Goal: Task Accomplishment & Management: Manage account settings

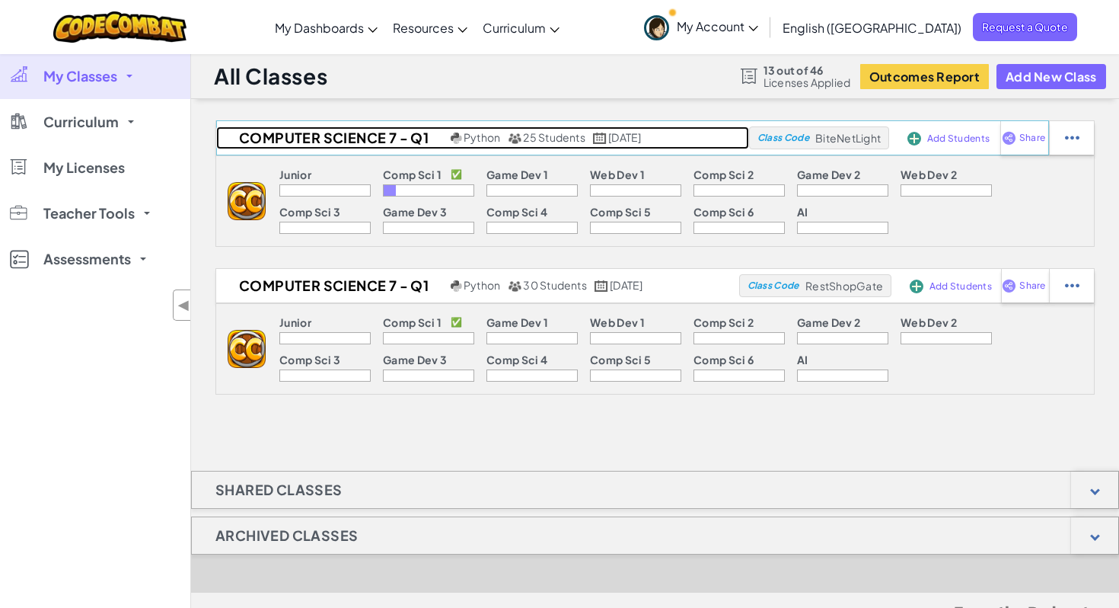
click at [378, 135] on h2 "Computer Science 7 - Q1" at bounding box center [331, 137] width 231 height 23
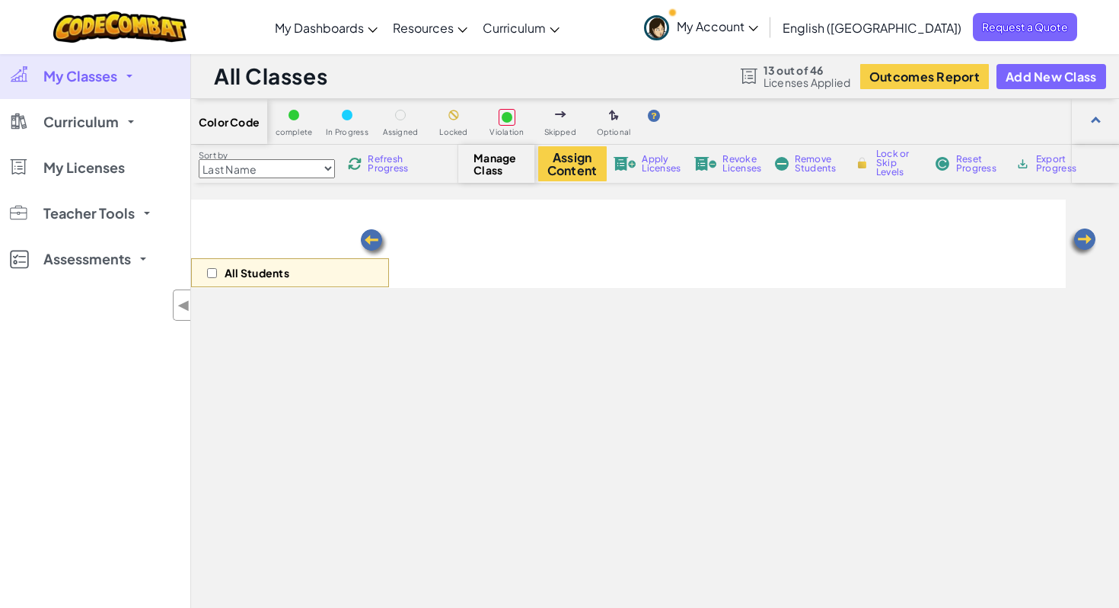
select select "560f1a9f22961295f9427742"
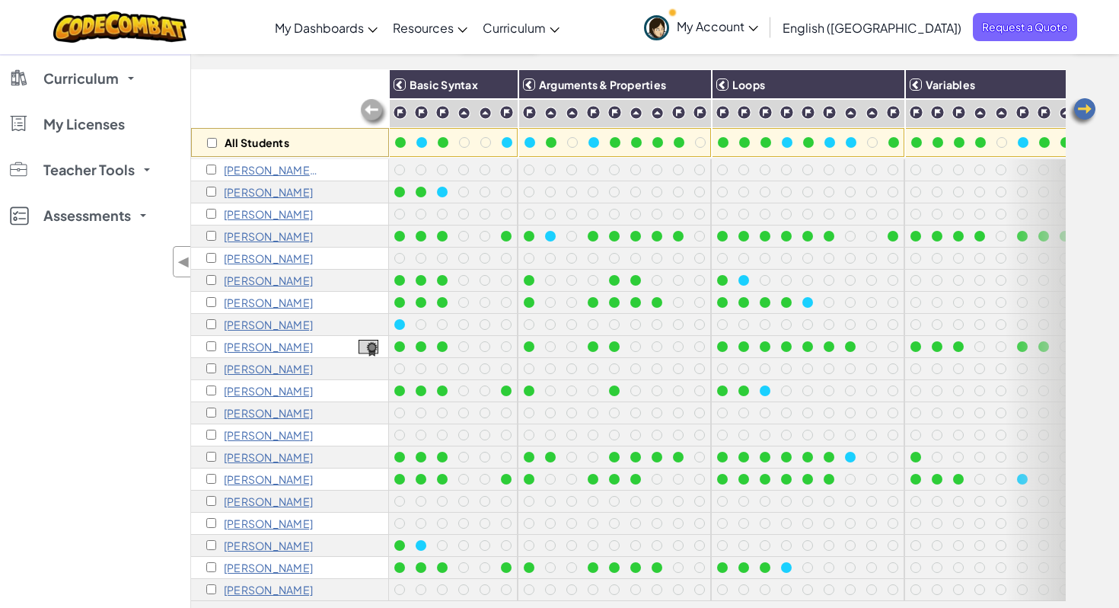
scroll to position [134, 0]
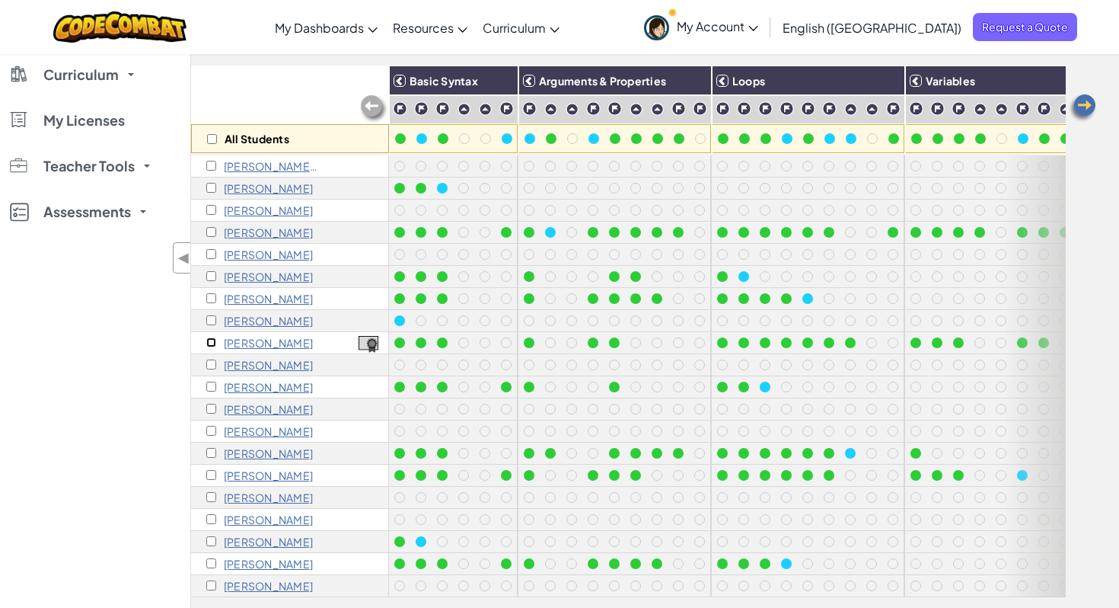
click at [211, 342] on input "checkbox" at bounding box center [211, 342] width 10 height 10
checkbox input "true"
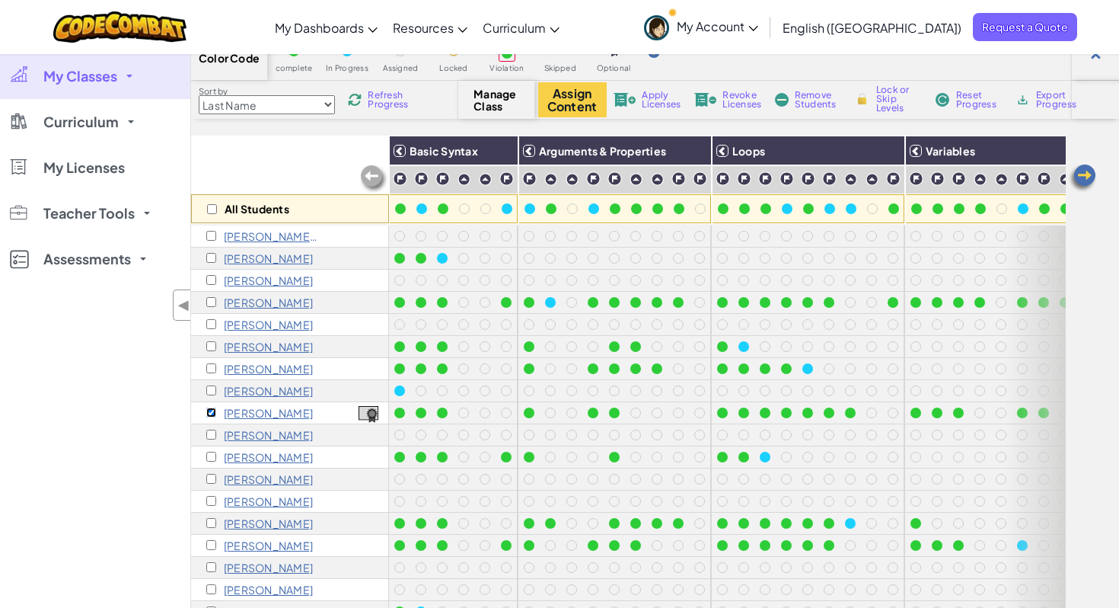
scroll to position [0, 0]
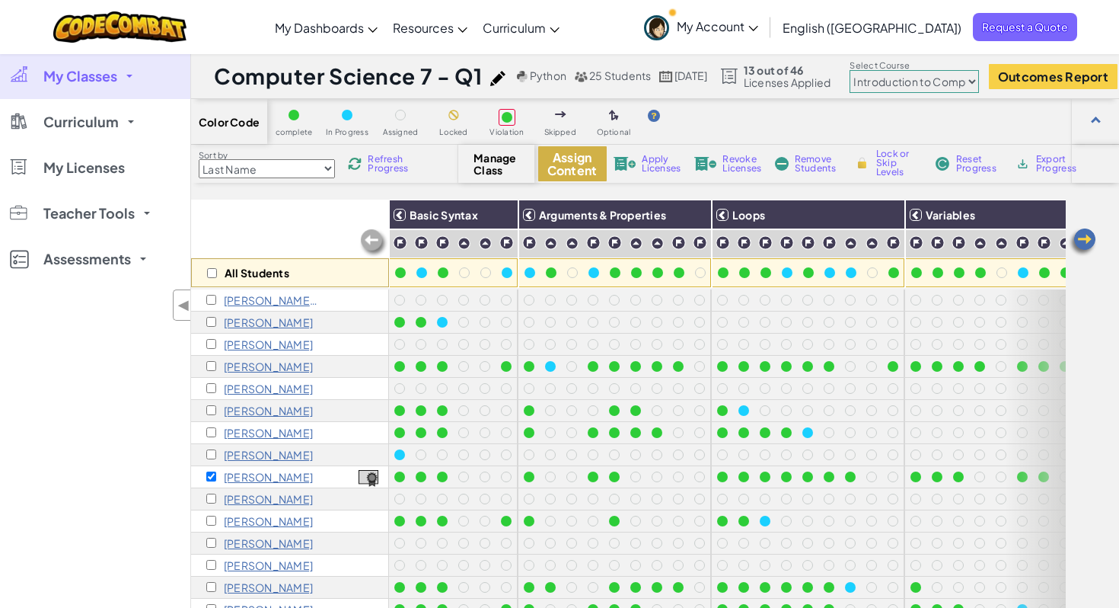
click at [568, 166] on button "Assign Content" at bounding box center [572, 163] width 69 height 35
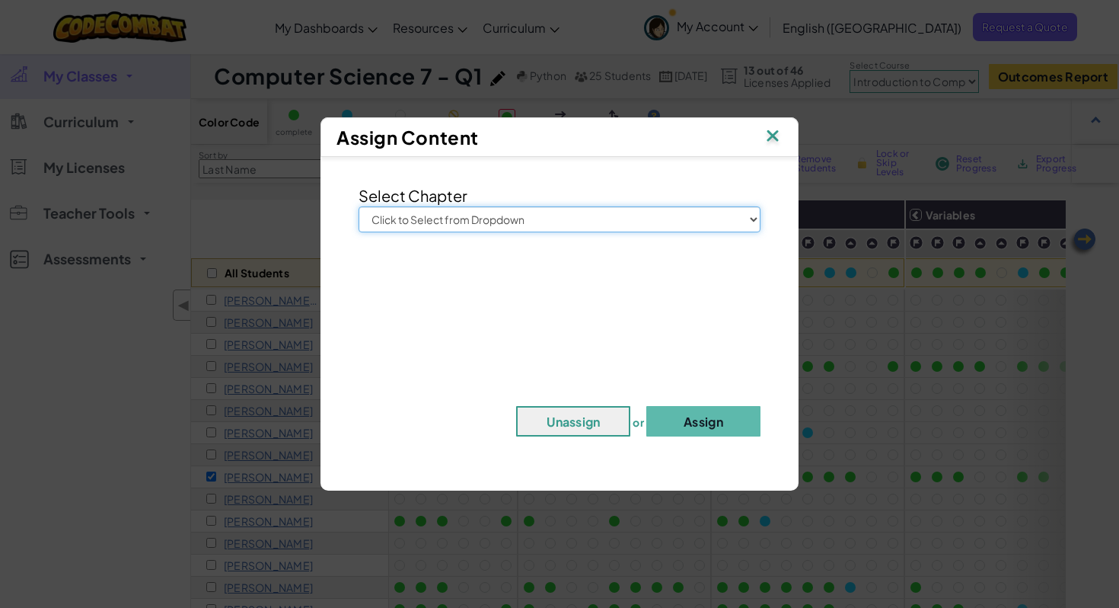
click at [555, 212] on select "Click to Select from Dropdown Junior Introduction to Computer Science Game Deve…" at bounding box center [560, 219] width 402 height 26
select select "Game Development 1"
click at [359, 206] on select "Click to Select from Dropdown Junior Introduction to Computer Science Game Deve…" at bounding box center [560, 219] width 402 height 26
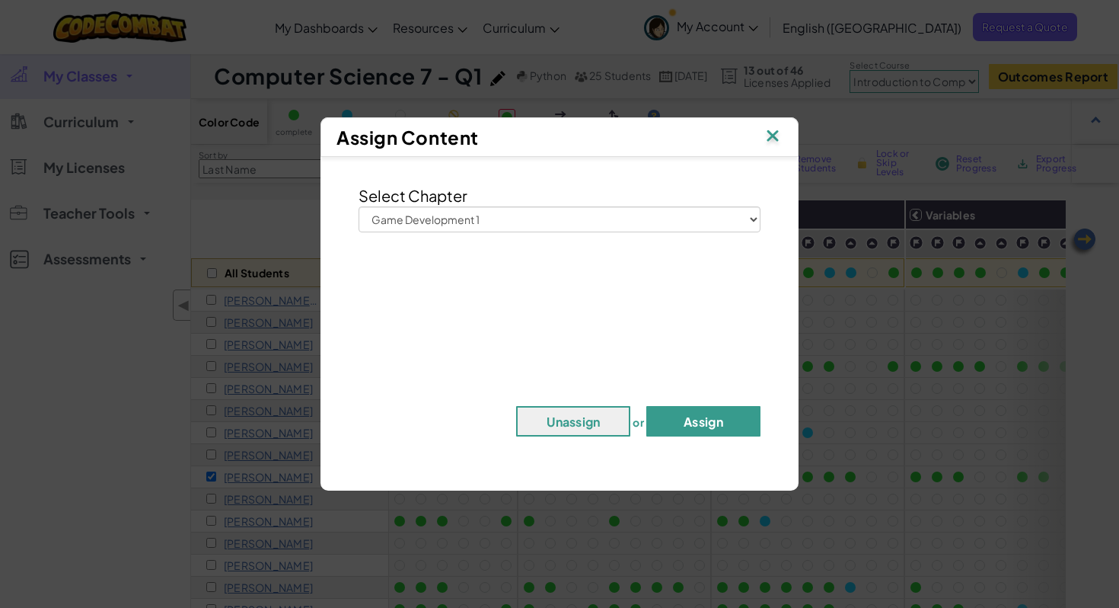
click at [685, 424] on button "Assign" at bounding box center [703, 421] width 114 height 30
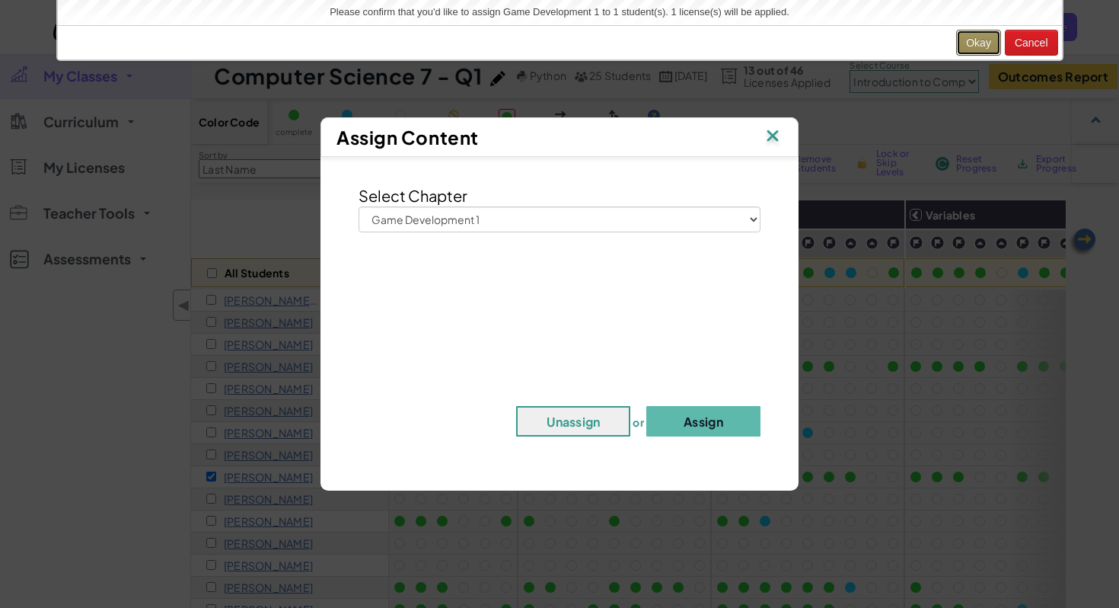
click at [969, 44] on button "Okay" at bounding box center [978, 43] width 45 height 26
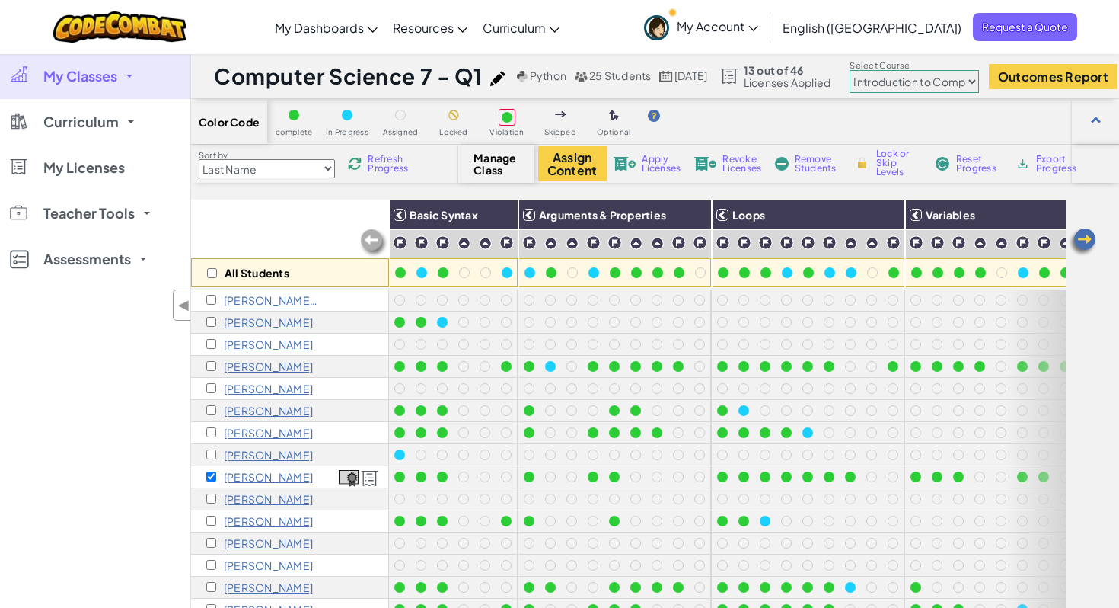
click at [128, 394] on div "My Classes All Classes Computer Science 7 - Q1 Computer Science 7 - Q1 Curricul…" at bounding box center [95, 357] width 190 height 608
click at [497, 74] on img at bounding box center [497, 78] width 15 height 15
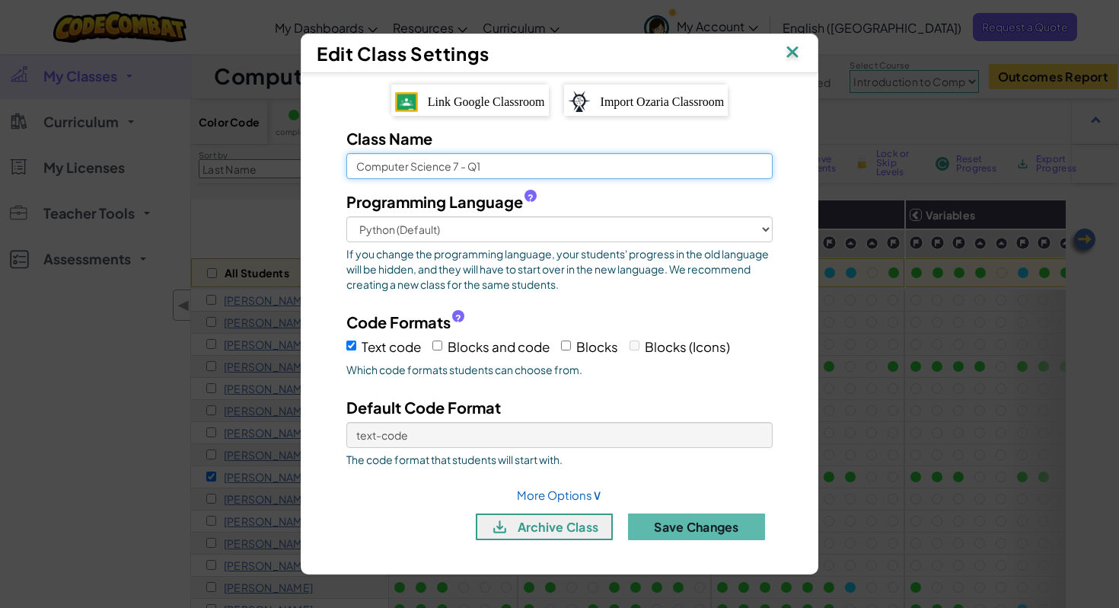
click at [465, 165] on input "Computer Science 7 - Q1" at bounding box center [559, 166] width 426 height 26
click at [461, 168] on input "Computer Science 7 - Q1" at bounding box center [559, 166] width 426 height 26
type input "Computer Science 7 pd. 7 - Q1"
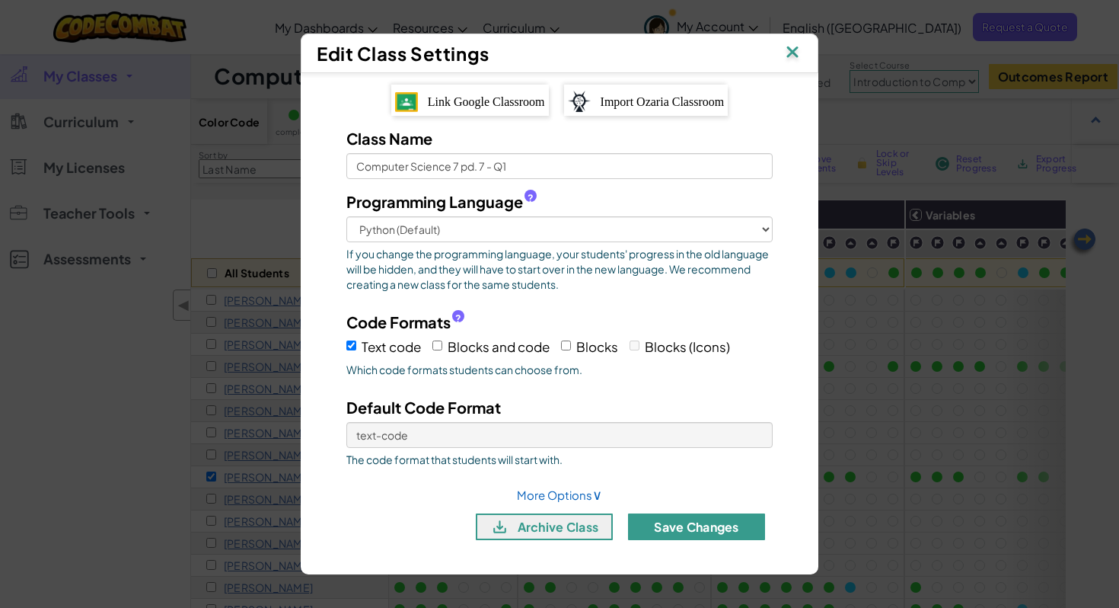
click at [683, 531] on button "Save Changes" at bounding box center [696, 526] width 137 height 27
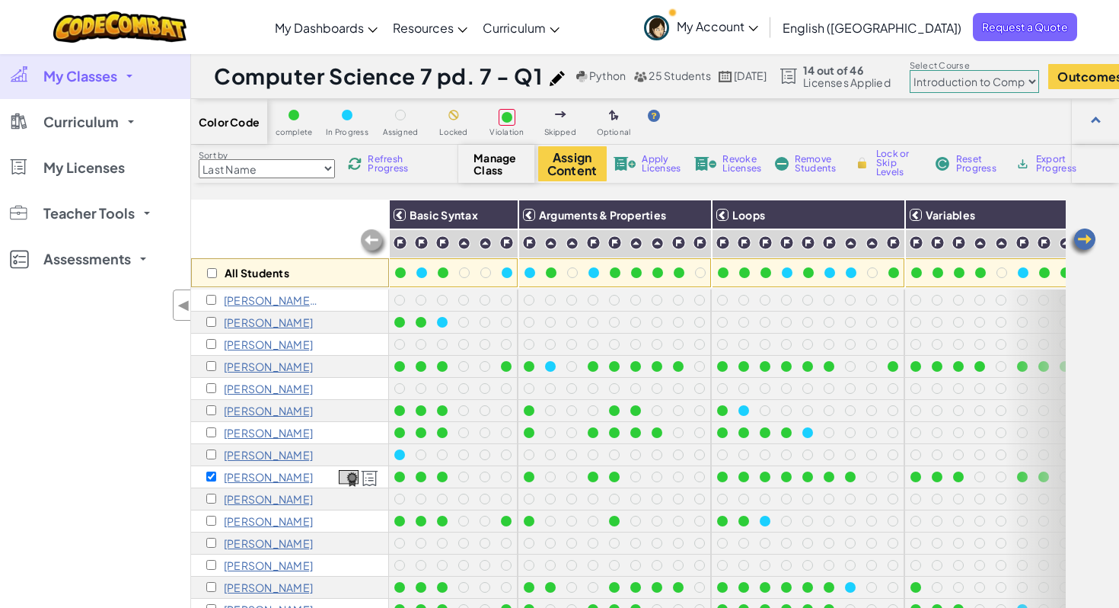
click at [125, 78] on link "My Classes" at bounding box center [95, 76] width 190 height 46
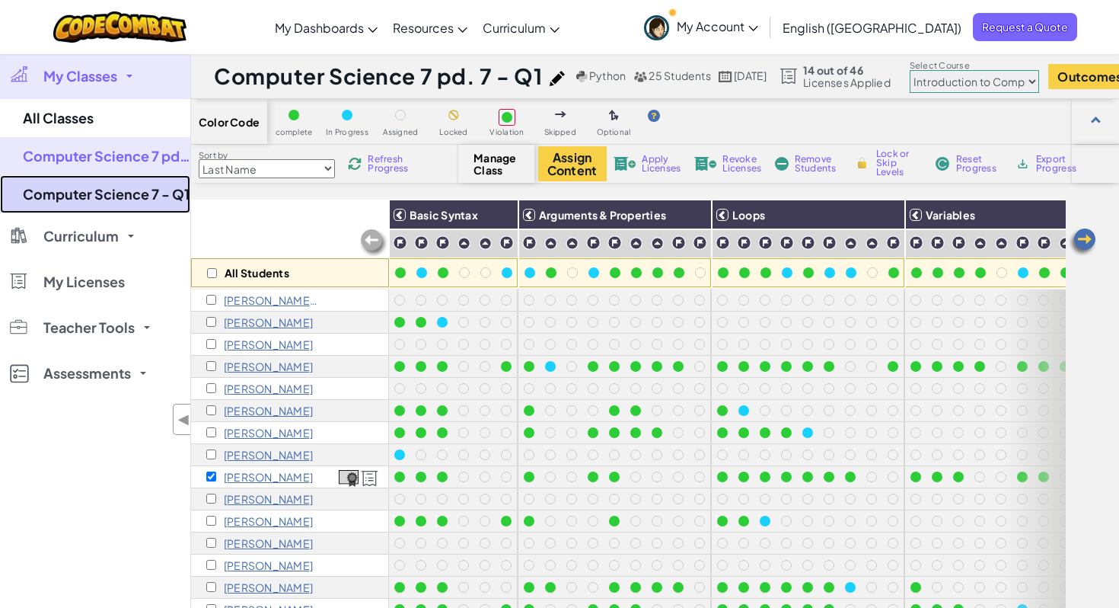
click at [139, 189] on link "Computer Science 7 - Q1" at bounding box center [95, 194] width 190 height 38
select select "560f1a9f22961295f9427742"
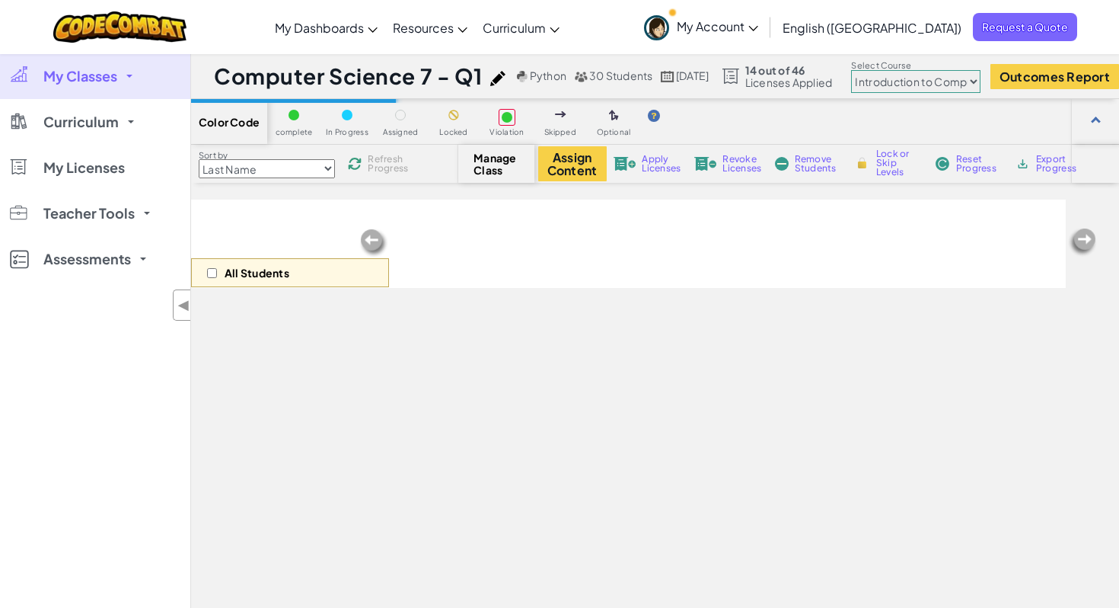
click at [496, 75] on img at bounding box center [497, 78] width 15 height 15
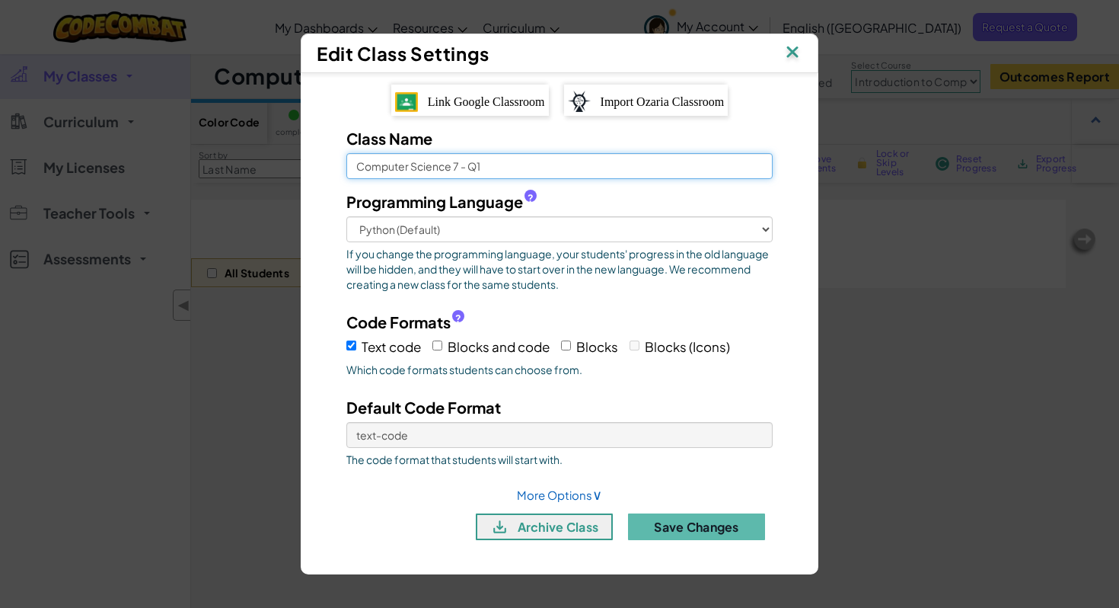
click at [462, 168] on input "Computer Science 7 - Q1" at bounding box center [559, 166] width 426 height 26
type input "Computer Science 7 pd. 8 - Q1"
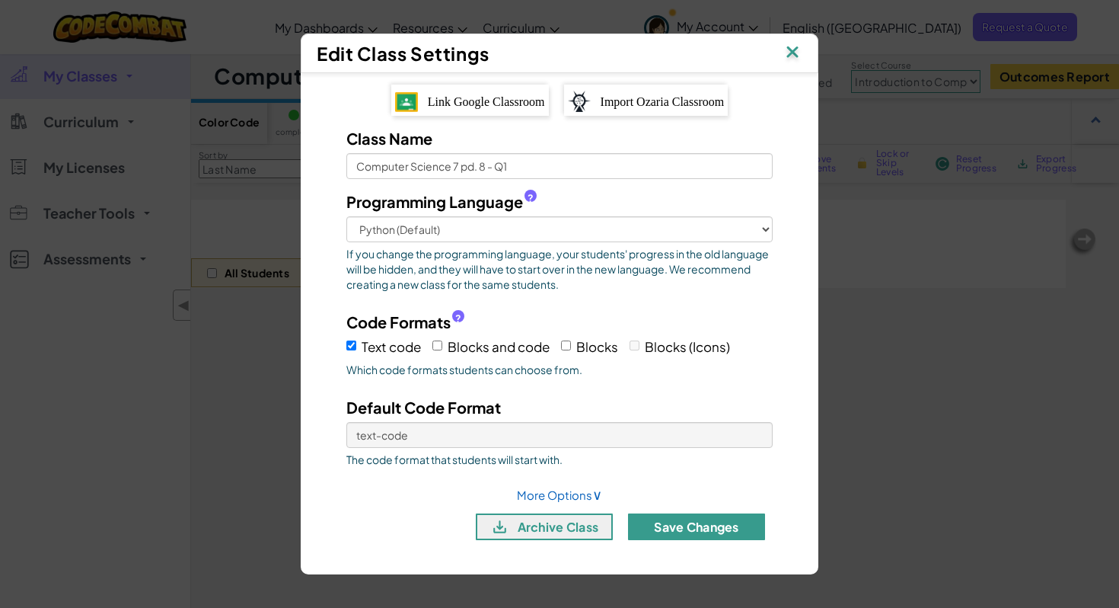
click at [689, 528] on button "Save Changes" at bounding box center [696, 526] width 137 height 27
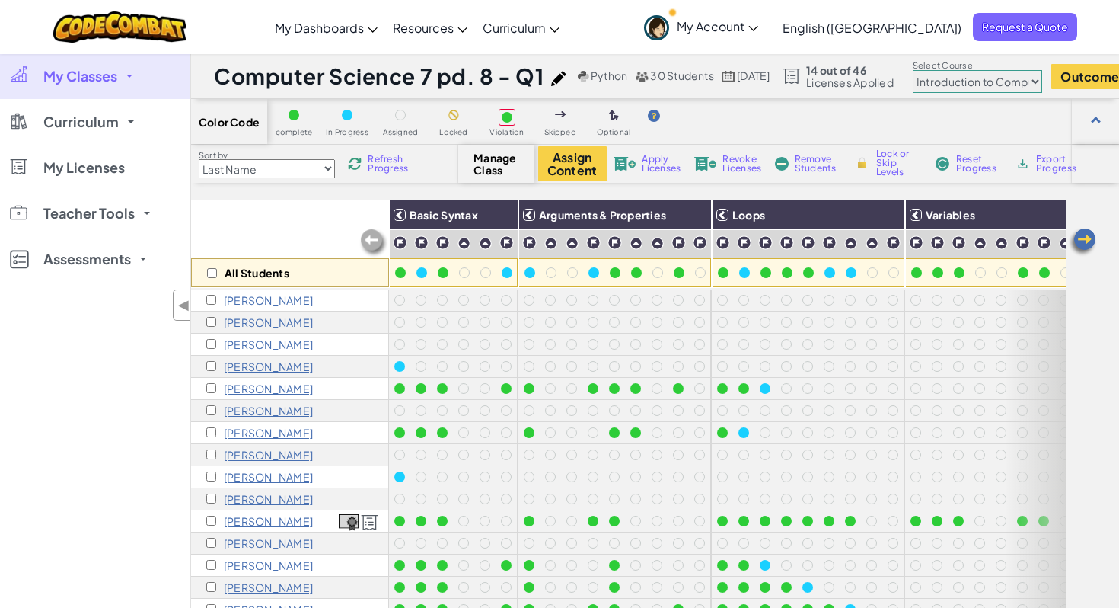
click at [126, 78] on link "My Classes" at bounding box center [95, 76] width 190 height 46
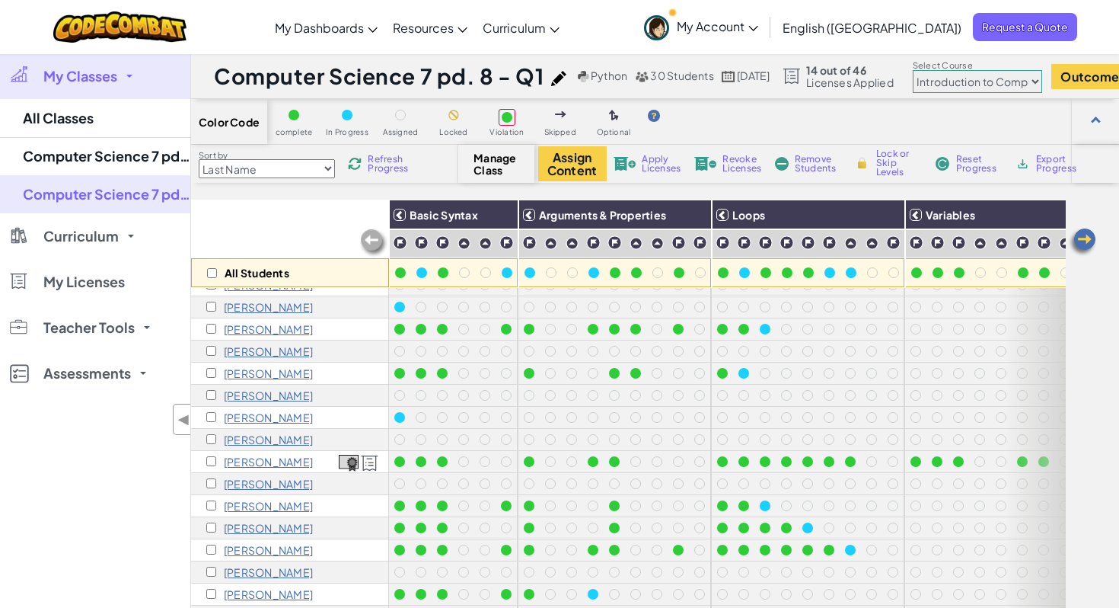
scroll to position [60, 0]
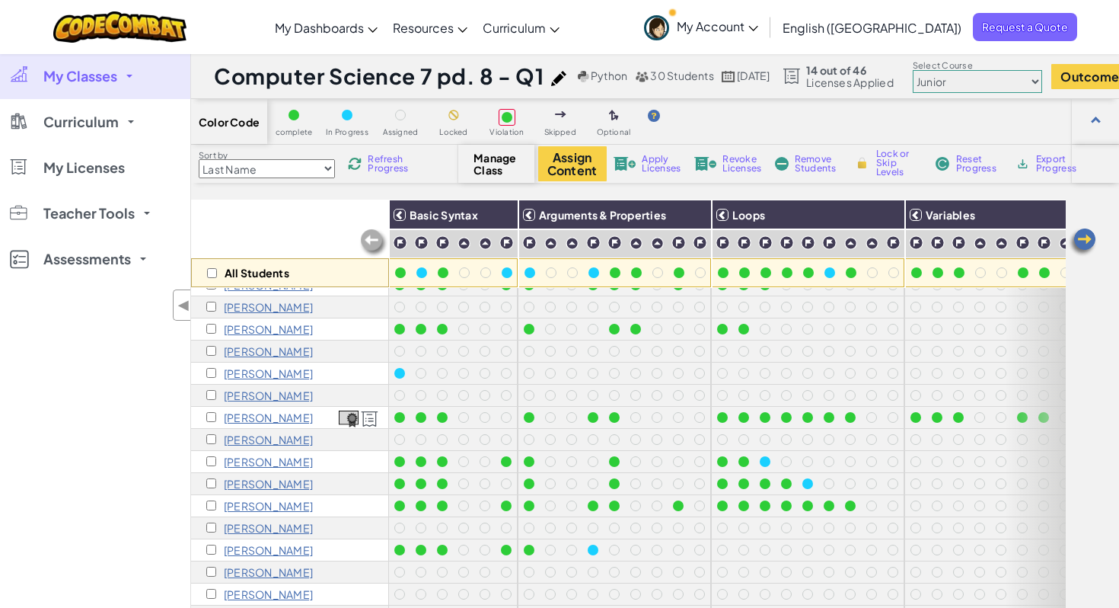
scroll to position [62, 0]
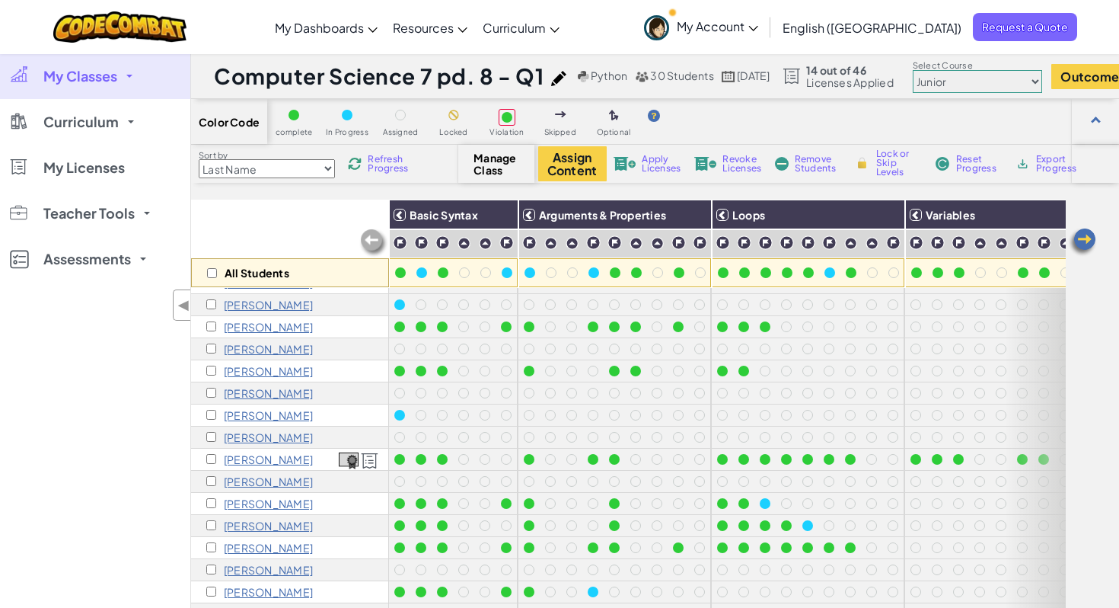
click at [130, 75] on span at bounding box center [129, 76] width 6 height 3
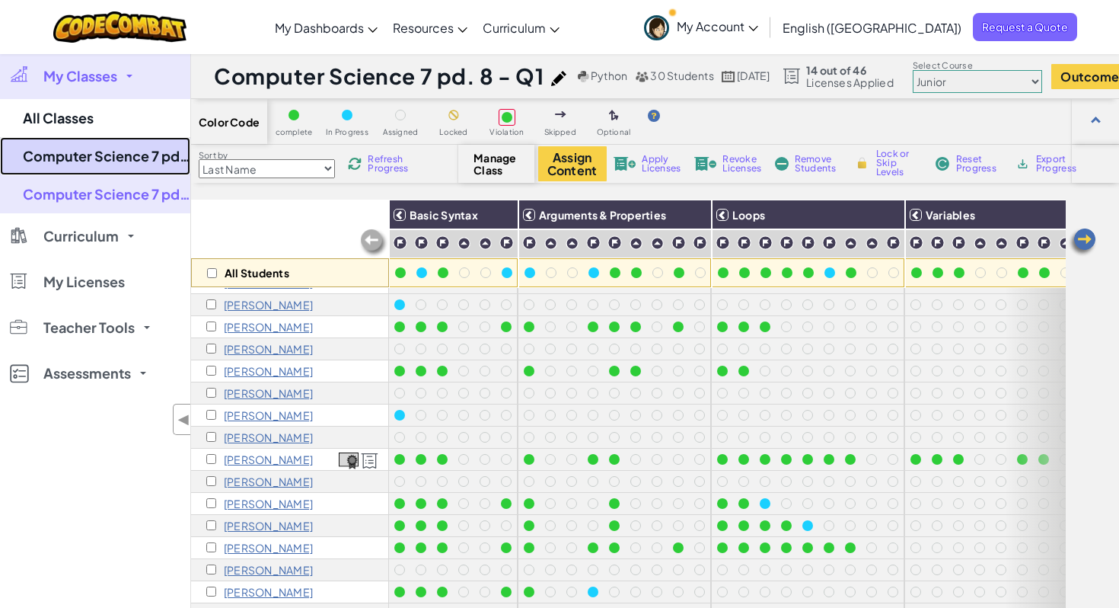
click at [146, 156] on link "Computer Science 7 pd. 7 - Q1" at bounding box center [95, 156] width 190 height 38
select select "560f1a9f22961295f9427742"
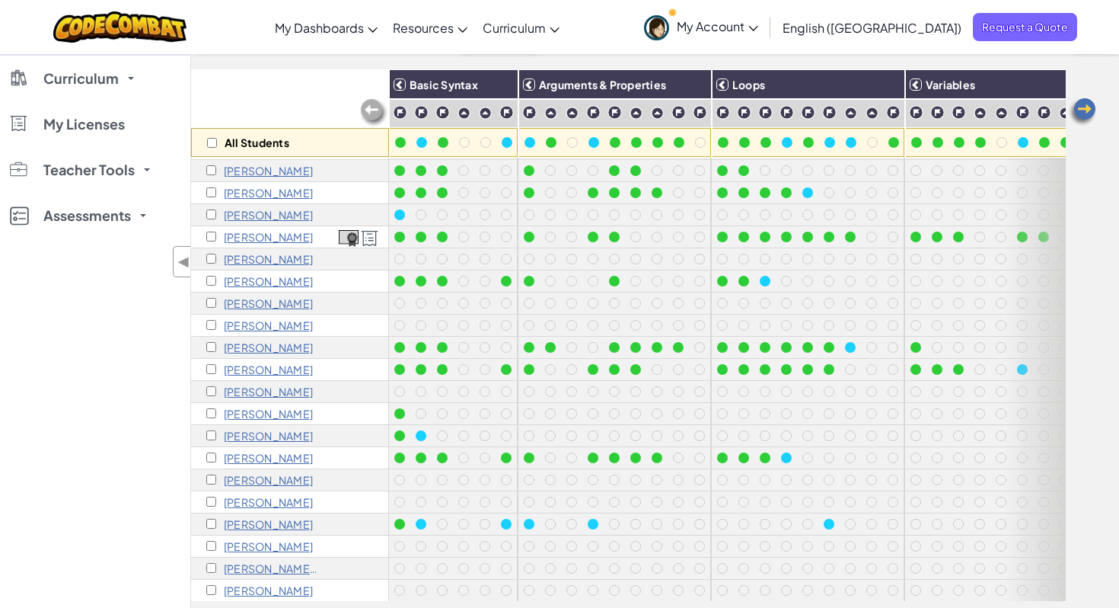
click at [147, 427] on div "My Classes All Classes Computer Science 7 pd. 7 - Q1 Computer Science 7 pd. 8 -…" at bounding box center [95, 314] width 190 height 608
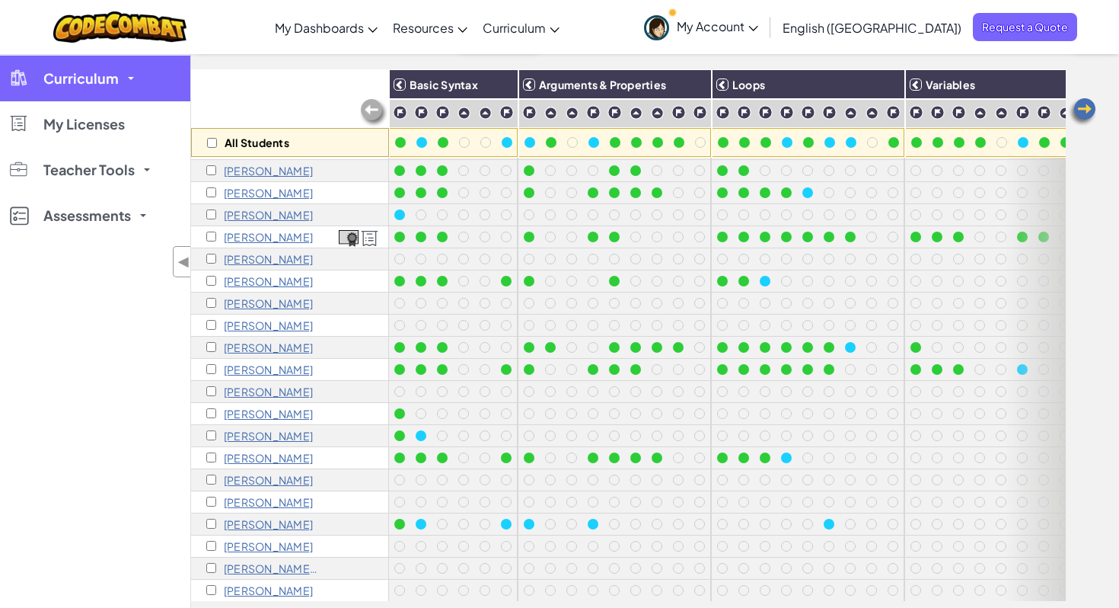
click at [117, 90] on link "Curriculum" at bounding box center [95, 79] width 190 height 46
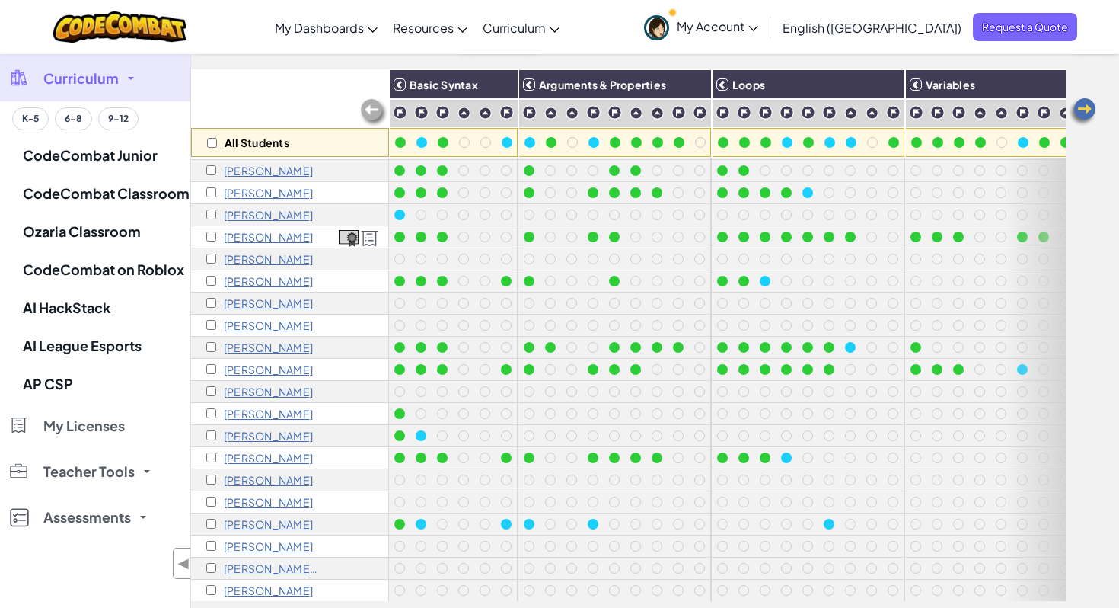
click at [259, 65] on div "Color Code complete In Progress Assigned Locked Violation Skipped Optional Sort…" at bounding box center [655, 293] width 928 height 649
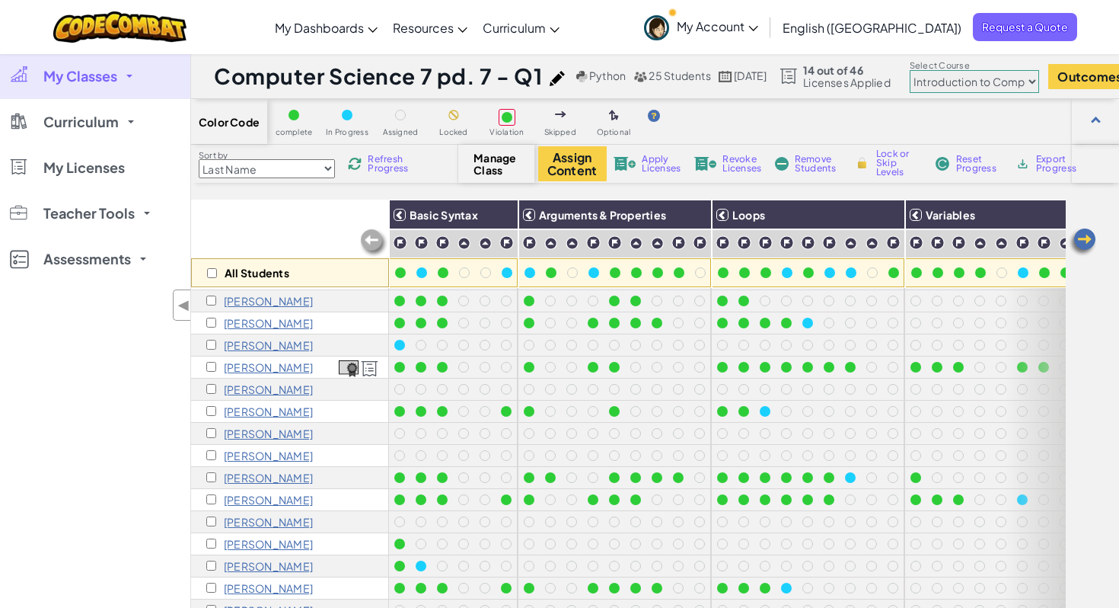
click at [108, 69] on span "My Classes" at bounding box center [80, 76] width 74 height 14
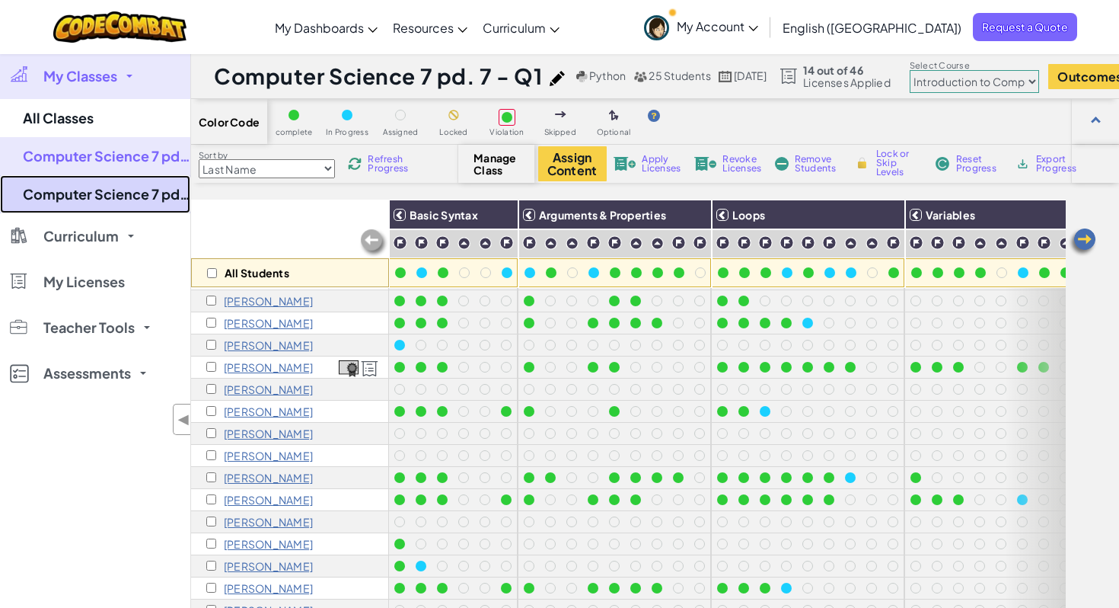
click at [105, 199] on link "Computer Science 7 pd. 8 - Q1" at bounding box center [95, 194] width 190 height 38
select select "560f1a9f22961295f9427742"
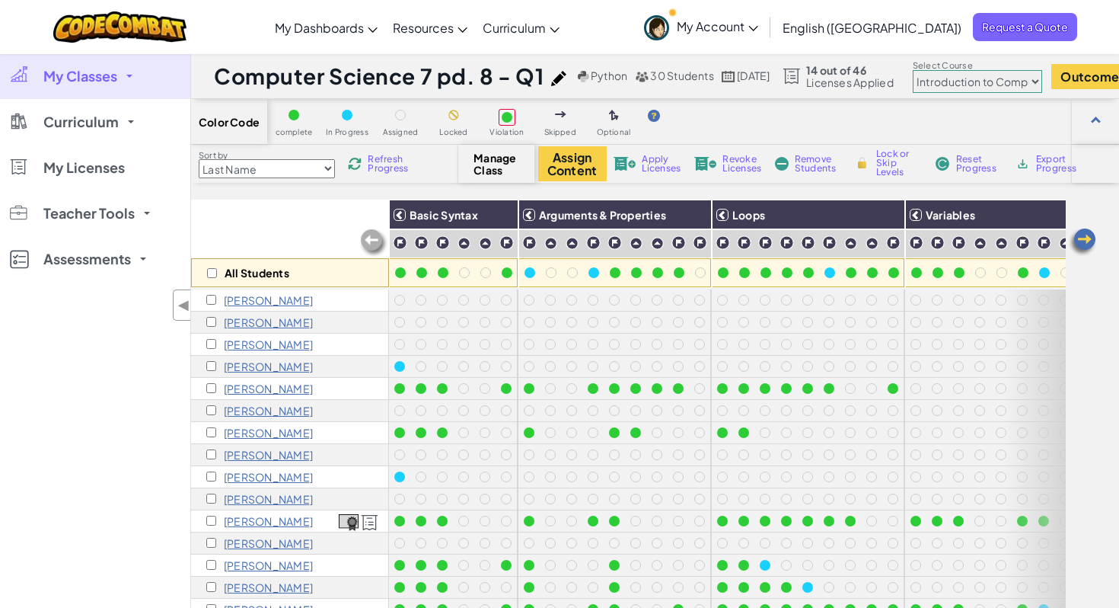
click at [275, 321] on p "[PERSON_NAME]" at bounding box center [268, 322] width 89 height 12
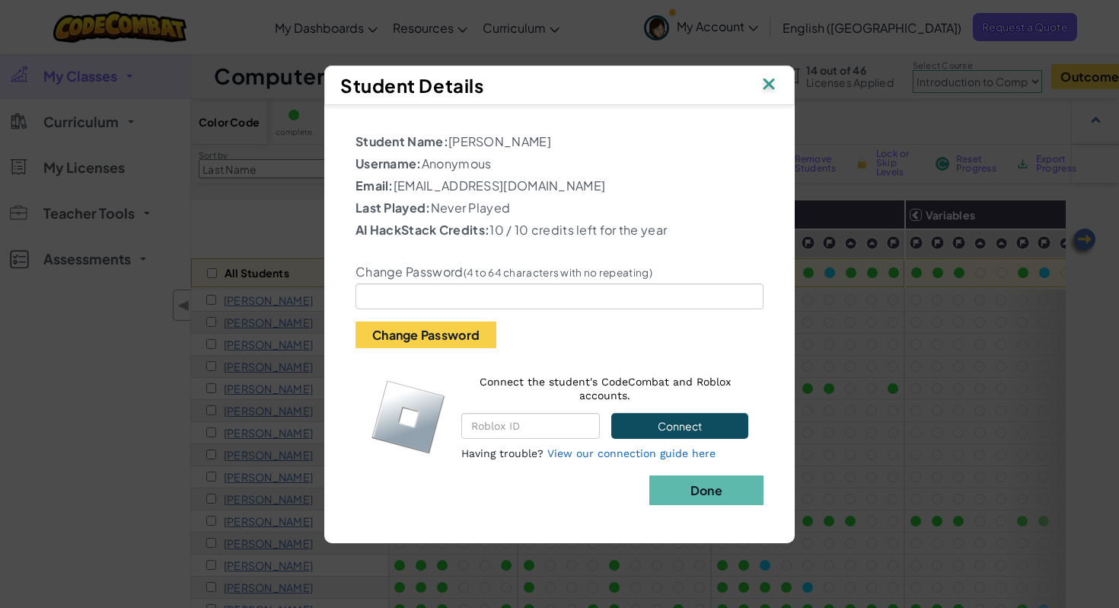
click at [777, 79] on img at bounding box center [769, 85] width 20 height 23
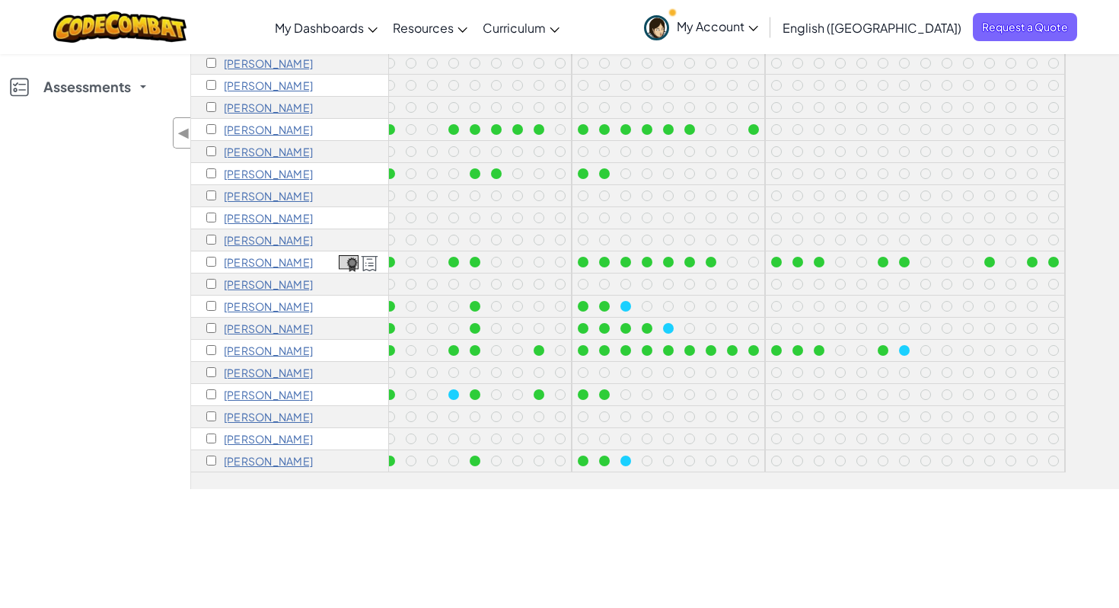
scroll to position [254, 0]
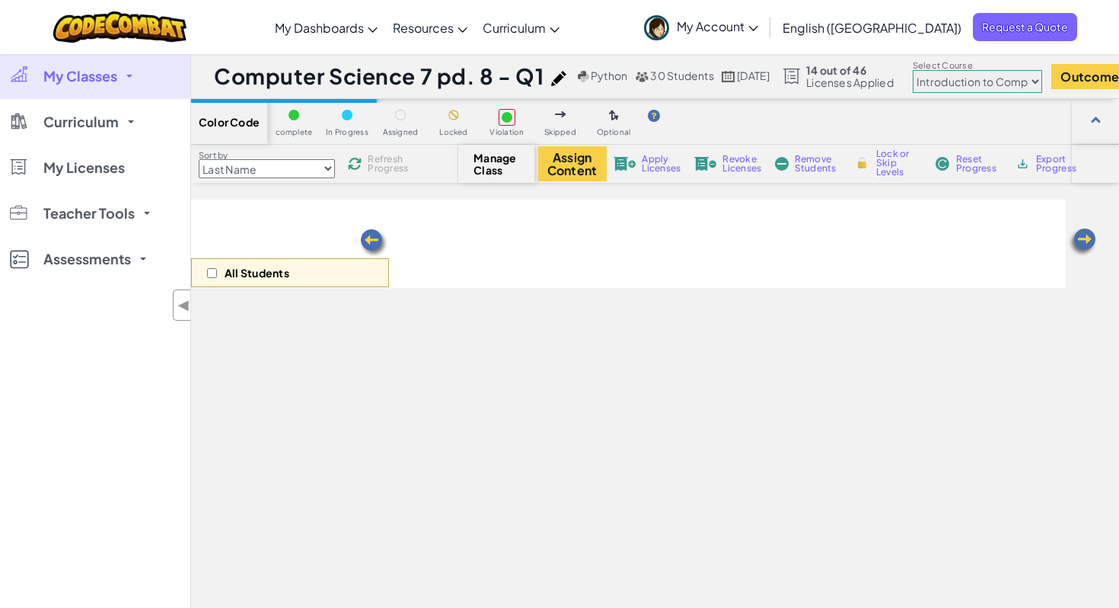
select select "560f1a9f22961295f9427742"
